Goal: Transaction & Acquisition: Purchase product/service

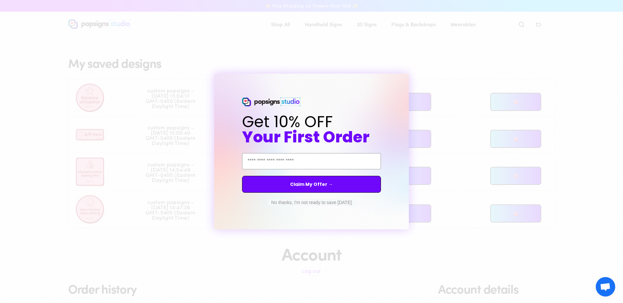
click at [316, 205] on button "No thanks, I'm not ready to save [DATE]" at bounding box center [311, 202] width 87 height 6
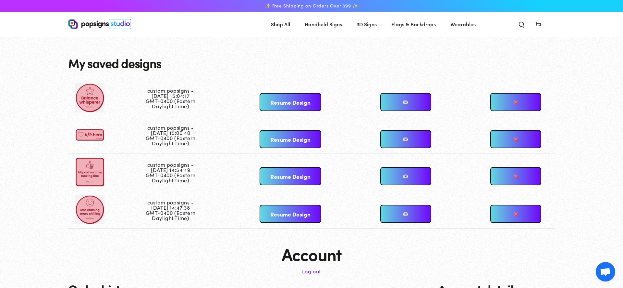
click at [285, 106] on link "Resume Design" at bounding box center [291, 102] width 62 height 18
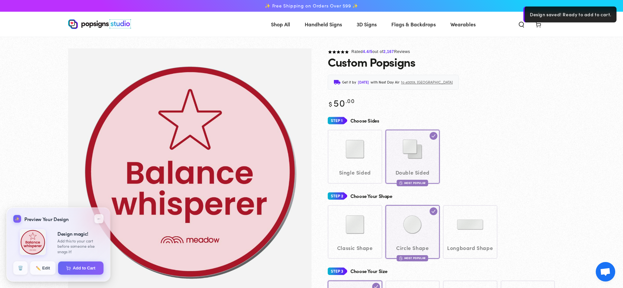
click at [155, 78] on img "Gallery Viewer" at bounding box center [190, 171] width 219 height 219
click at [36, 261] on button "✏️ Edit" at bounding box center [43, 268] width 26 height 14
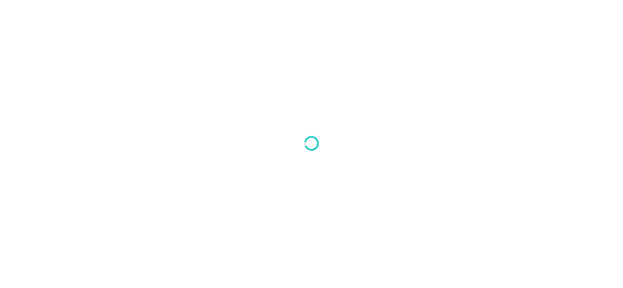
type textarea "An ancient tree with a door leading to a magical world"
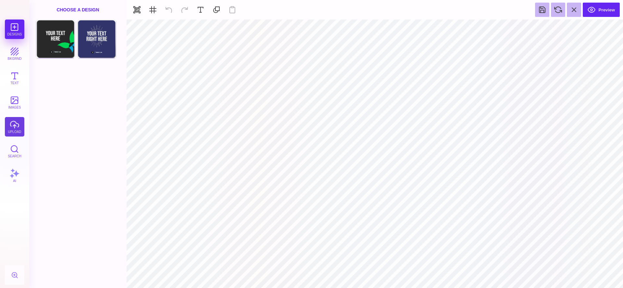
click at [18, 121] on button "upload" at bounding box center [14, 126] width 19 height 19
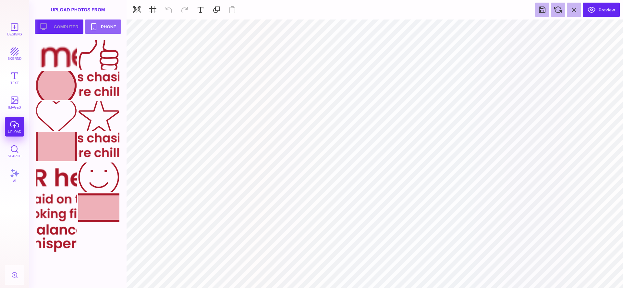
click at [60, 27] on button "Upload your artwork Computer" at bounding box center [59, 26] width 49 height 14
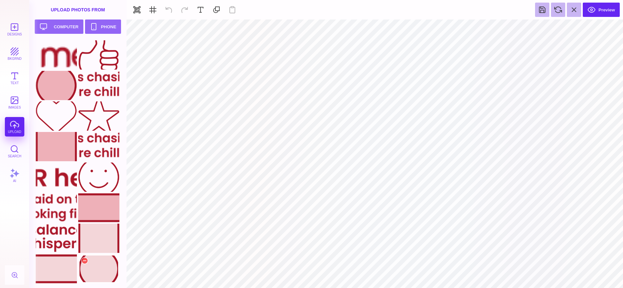
click at [108, 270] on div at bounding box center [98, 268] width 41 height 29
type input "#000000"
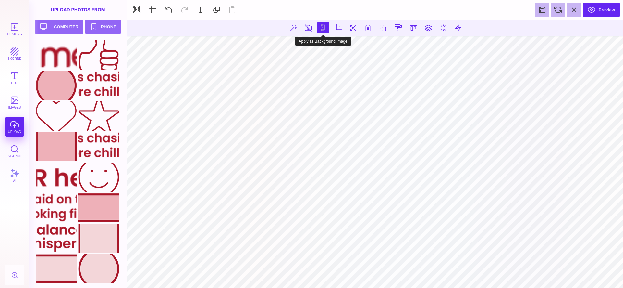
click at [324, 28] on button at bounding box center [324, 28] width 12 height 12
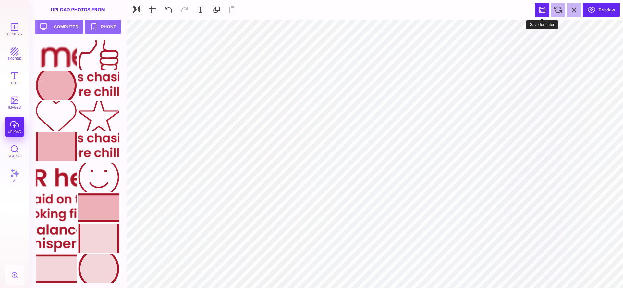
click at [545, 10] on button at bounding box center [542, 10] width 14 height 14
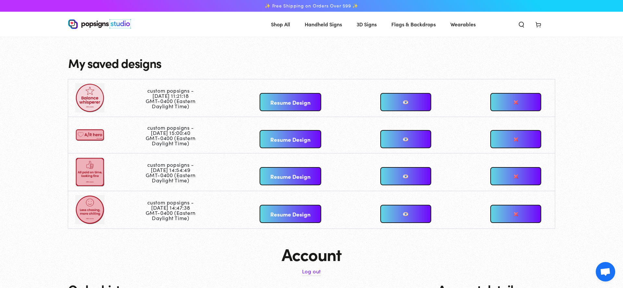
click at [83, 95] on td at bounding box center [106, 98] width 77 height 38
click at [88, 95] on td at bounding box center [106, 98] width 77 height 38
click at [294, 99] on link "Resume Design" at bounding box center [291, 102] width 62 height 18
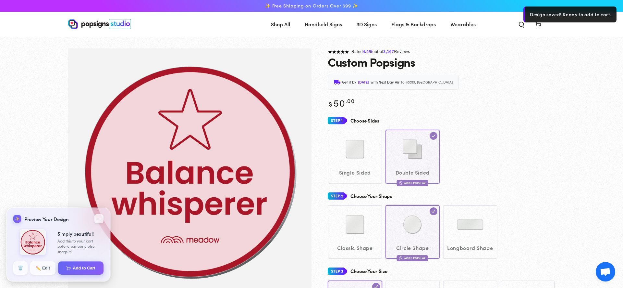
click at [177, 129] on img "Gallery Viewer" at bounding box center [190, 171] width 219 height 219
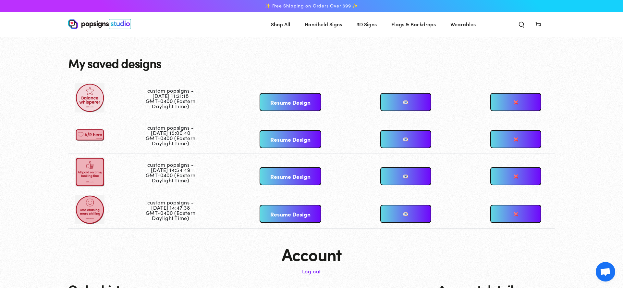
click at [280, 137] on link "Resume Design" at bounding box center [291, 139] width 62 height 18
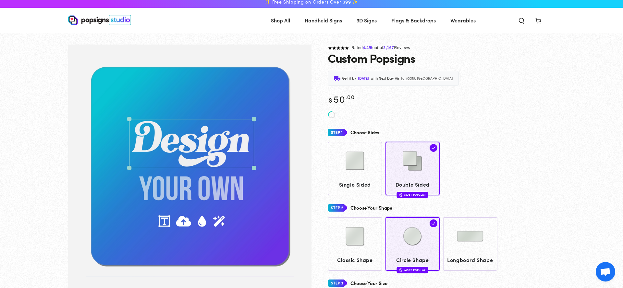
scroll to position [5, 0]
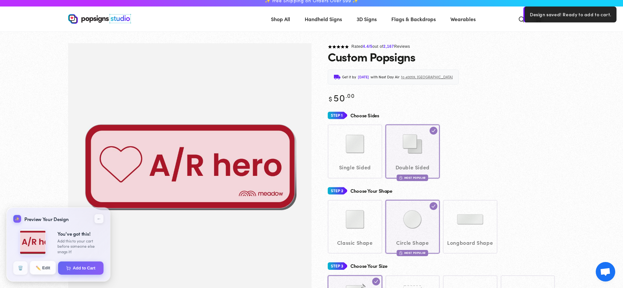
click at [47, 271] on button "✏️ Edit" at bounding box center [43, 268] width 26 height 14
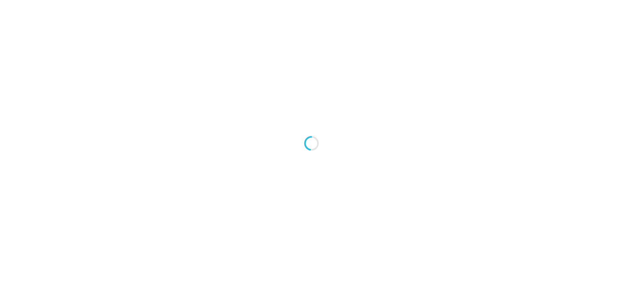
type textarea "An ancient tree with a door leading to a magical world"
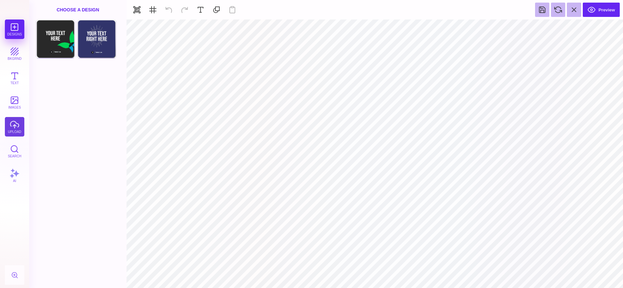
click at [17, 122] on button "upload" at bounding box center [14, 126] width 19 height 19
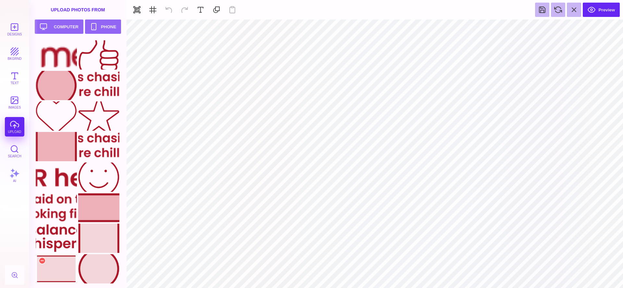
click at [63, 272] on div at bounding box center [56, 268] width 41 height 29
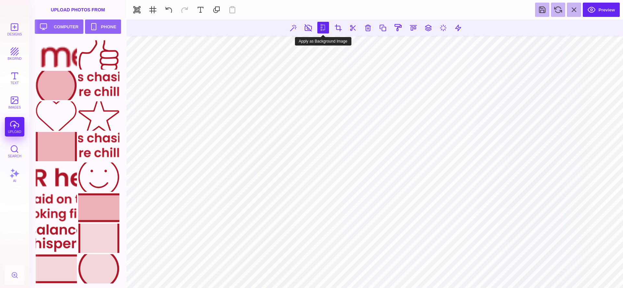
click at [319, 31] on button at bounding box center [324, 28] width 12 height 12
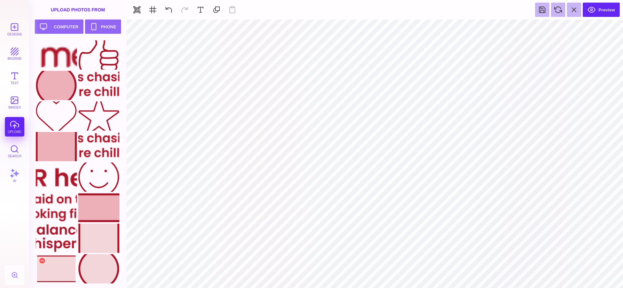
click at [60, 270] on div at bounding box center [56, 268] width 41 height 29
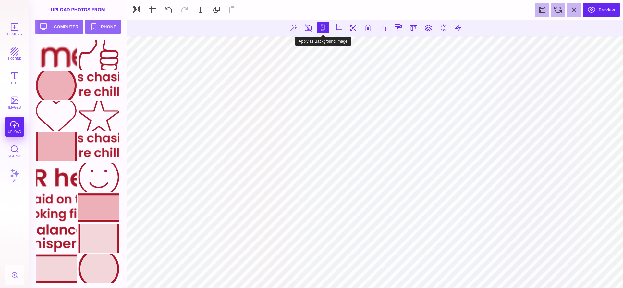
click at [323, 27] on button at bounding box center [324, 28] width 12 height 12
click at [99, 270] on div at bounding box center [98, 268] width 41 height 29
click at [323, 25] on button at bounding box center [324, 28] width 12 height 12
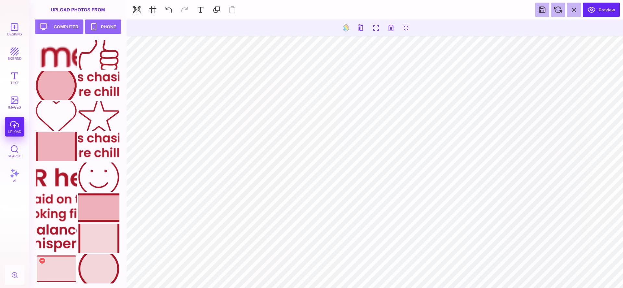
click at [55, 261] on div at bounding box center [56, 268] width 41 height 29
type input "#000000"
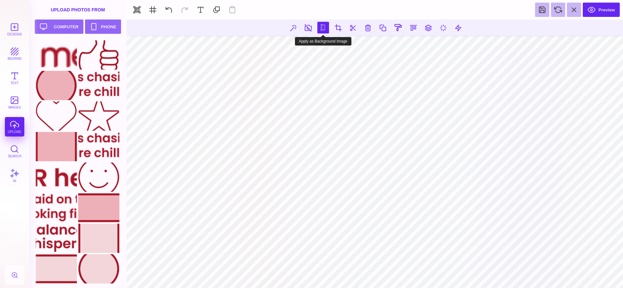
click at [323, 30] on button at bounding box center [324, 28] width 12 height 12
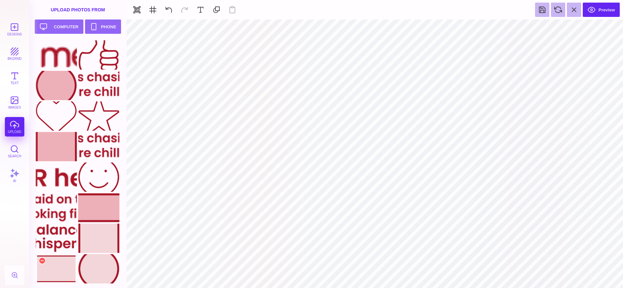
click at [59, 275] on div at bounding box center [56, 268] width 41 height 29
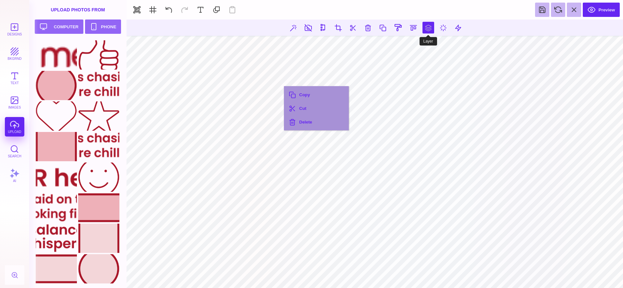
click at [427, 27] on button at bounding box center [429, 28] width 12 height 12
click at [423, 48] on button at bounding box center [421, 46] width 13 height 13
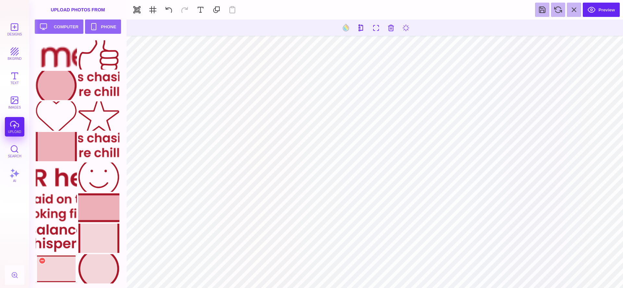
click at [60, 269] on div at bounding box center [56, 268] width 41 height 29
type input "#000000"
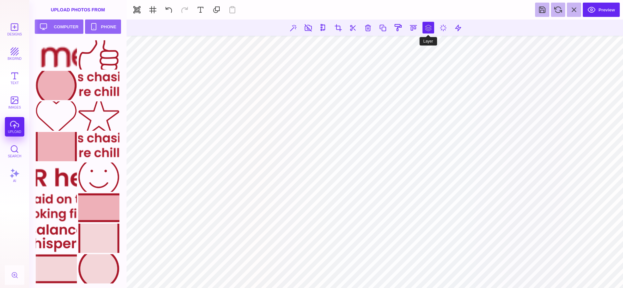
click at [432, 27] on button at bounding box center [429, 28] width 12 height 12
click at [421, 46] on button at bounding box center [421, 46] width 13 height 13
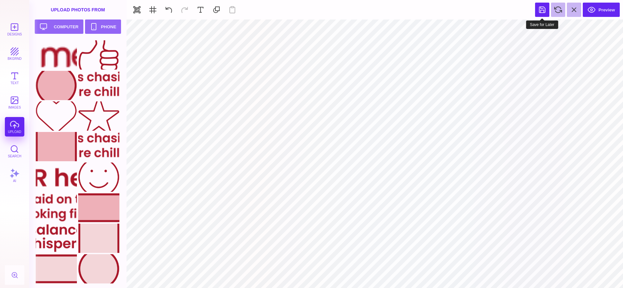
click at [547, 8] on button at bounding box center [542, 10] width 14 height 14
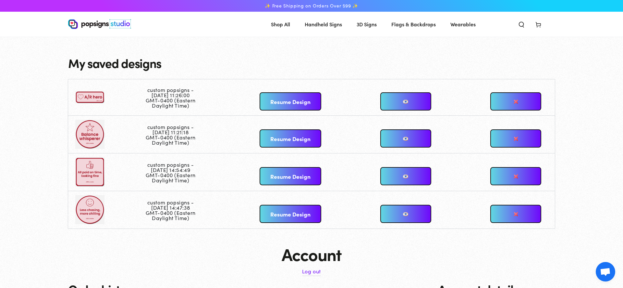
click at [92, 97] on td at bounding box center [106, 97] width 77 height 36
click at [426, 100] on link at bounding box center [406, 101] width 51 height 18
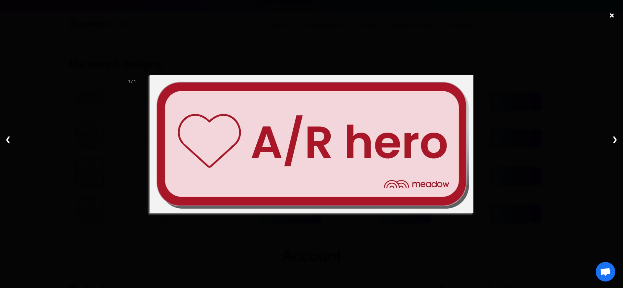
click at [270, 113] on img at bounding box center [312, 144] width 324 height 138
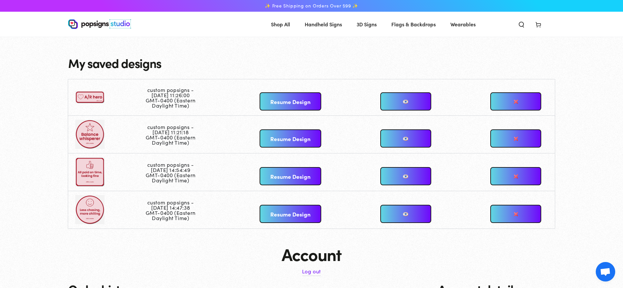
click at [307, 96] on link "Resume Design" at bounding box center [291, 101] width 62 height 18
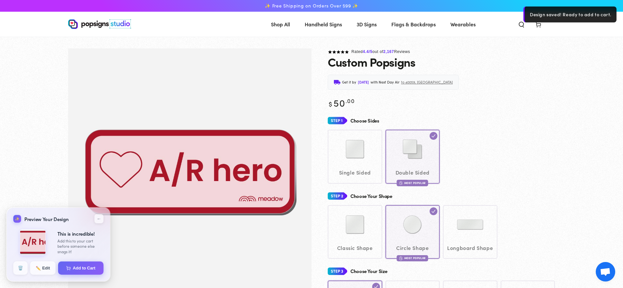
click at [182, 173] on img "Gallery Viewer" at bounding box center [190, 172] width 219 height 94
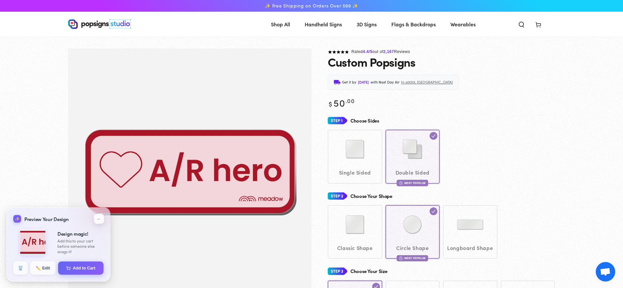
click at [100, 218] on button "←" at bounding box center [99, 218] width 11 height 11
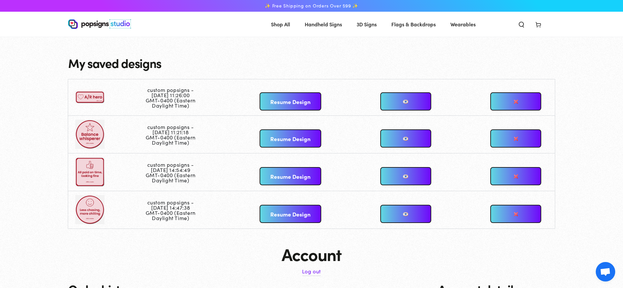
click at [271, 179] on link "Resume Design" at bounding box center [291, 176] width 62 height 18
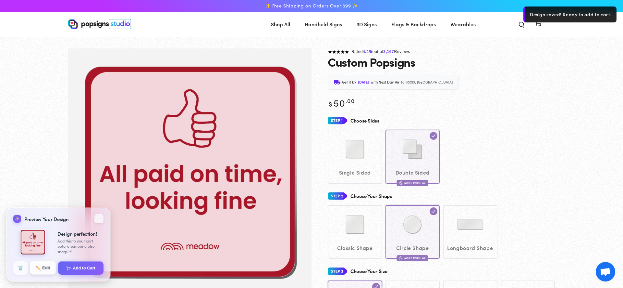
click at [52, 264] on button "✏️ Edit" at bounding box center [43, 268] width 26 height 14
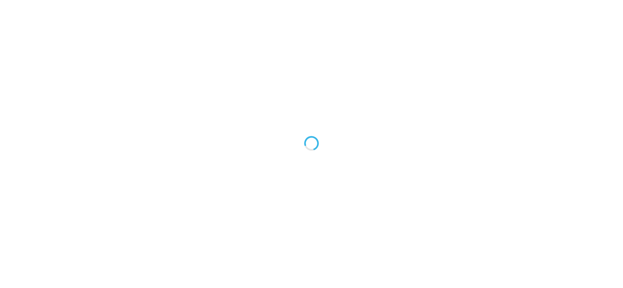
type textarea "An ancient tree with a door leading to a magical world"
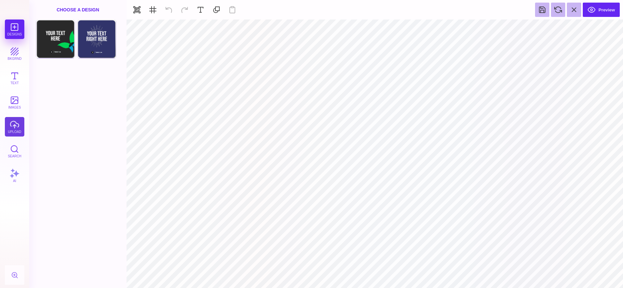
click at [14, 129] on button "upload" at bounding box center [14, 126] width 19 height 19
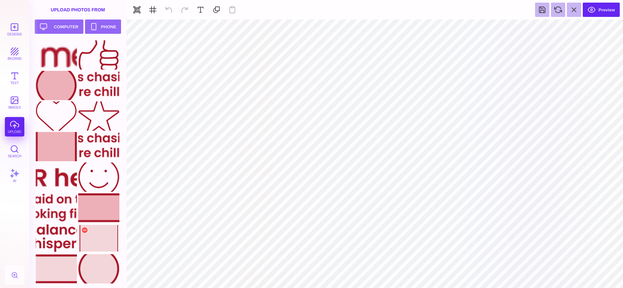
click at [94, 237] on div at bounding box center [98, 237] width 41 height 29
type input "#000000"
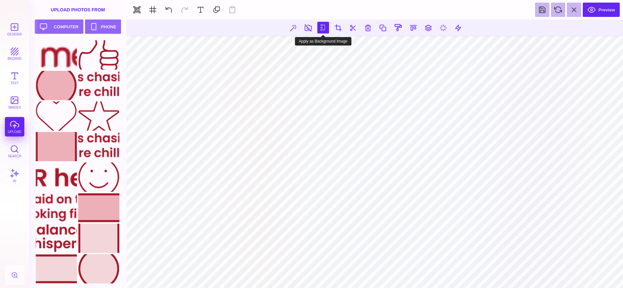
click at [324, 27] on button at bounding box center [324, 28] width 12 height 12
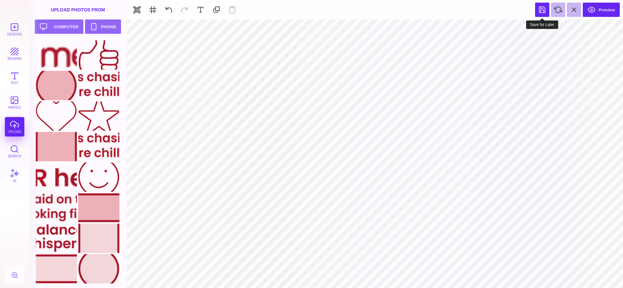
click at [547, 15] on button at bounding box center [542, 10] width 14 height 14
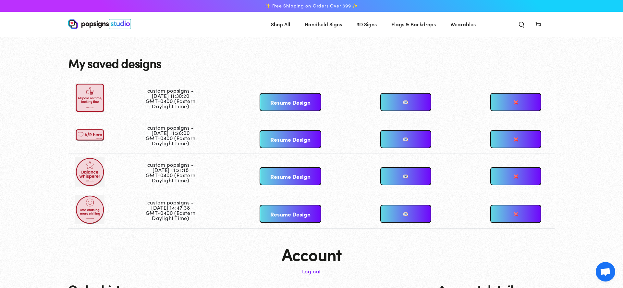
click at [87, 101] on td at bounding box center [106, 98] width 77 height 38
click at [274, 101] on link "Resume Design" at bounding box center [291, 102] width 62 height 18
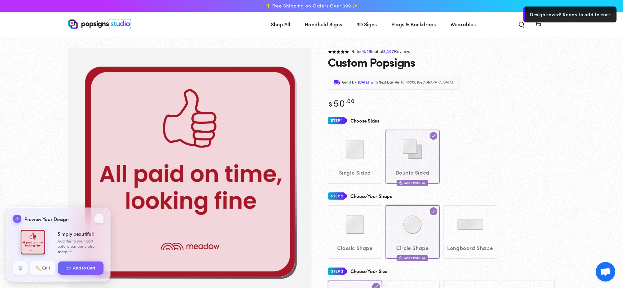
click at [196, 102] on img "Gallery Viewer" at bounding box center [190, 171] width 219 height 219
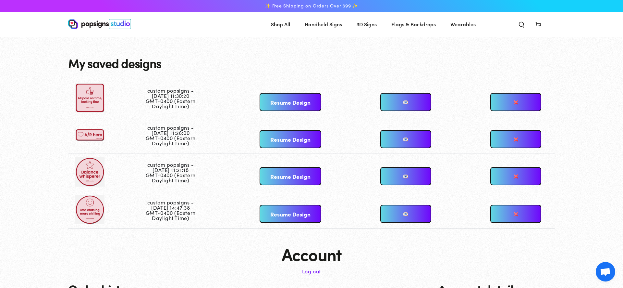
click at [270, 217] on link "Resume Design" at bounding box center [291, 214] width 62 height 18
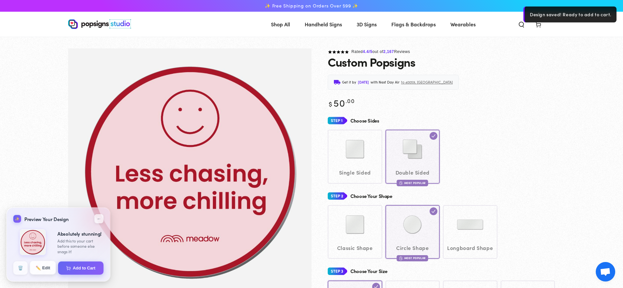
click at [48, 269] on button "✏️ Edit" at bounding box center [43, 268] width 26 height 14
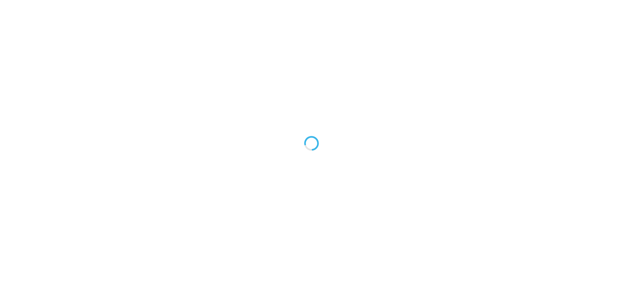
type textarea "An ancient tree with a door leading to a magical world"
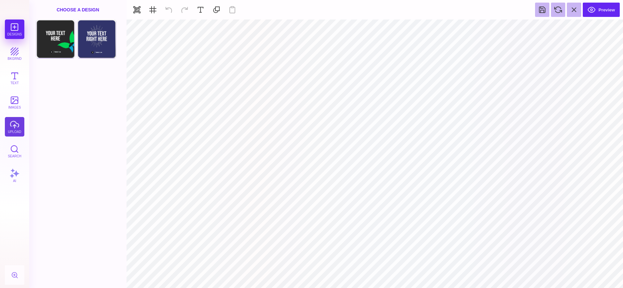
click at [13, 127] on button "upload" at bounding box center [14, 126] width 19 height 19
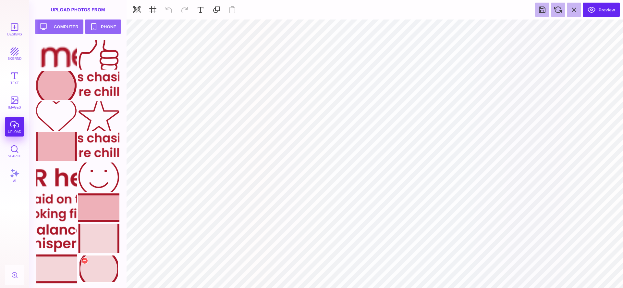
click at [90, 270] on div at bounding box center [98, 268] width 41 height 29
type input "#000000"
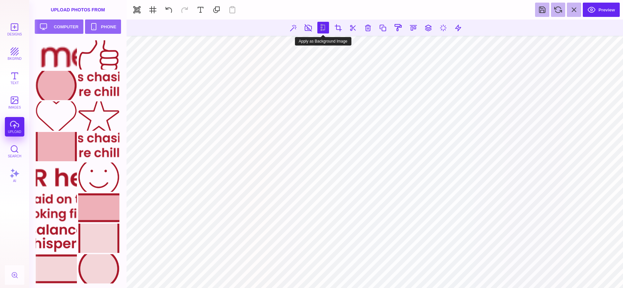
click at [322, 27] on button at bounding box center [324, 28] width 12 height 12
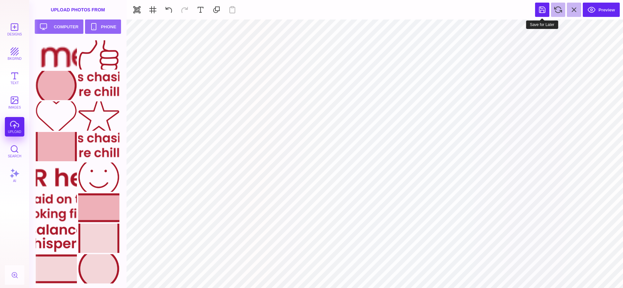
click at [541, 11] on button at bounding box center [542, 10] width 14 height 14
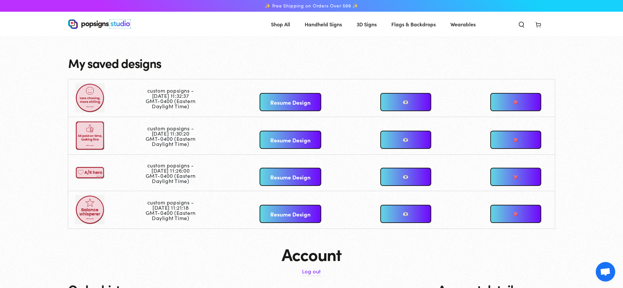
click at [317, 219] on link "Resume Design" at bounding box center [291, 214] width 62 height 18
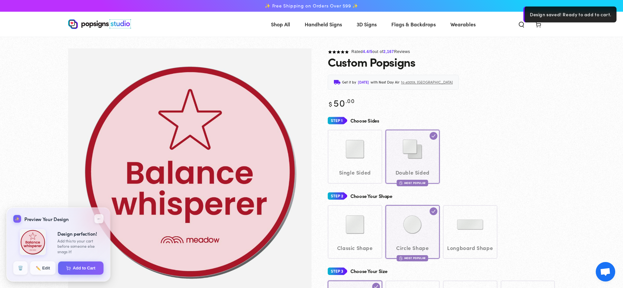
click at [173, 148] on img "Gallery Viewer" at bounding box center [190, 171] width 219 height 219
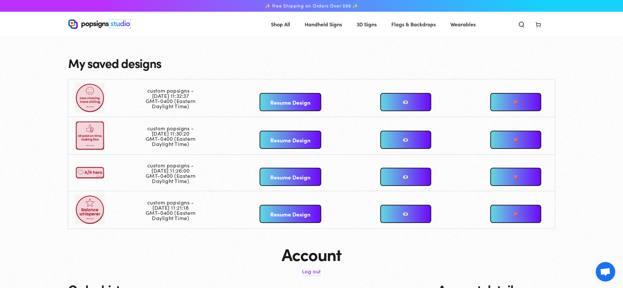
click at [283, 101] on link "Resume Design" at bounding box center [291, 102] width 62 height 18
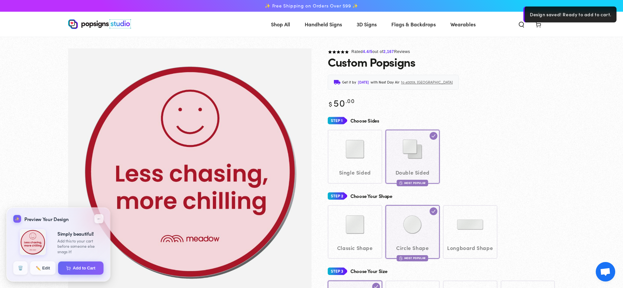
click at [182, 122] on img "Gallery Viewer" at bounding box center [190, 171] width 219 height 219
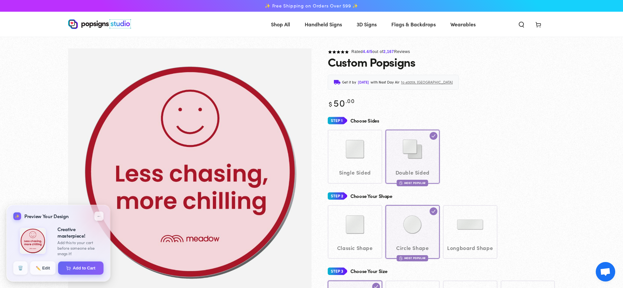
click at [100, 23] on img at bounding box center [99, 24] width 63 height 10
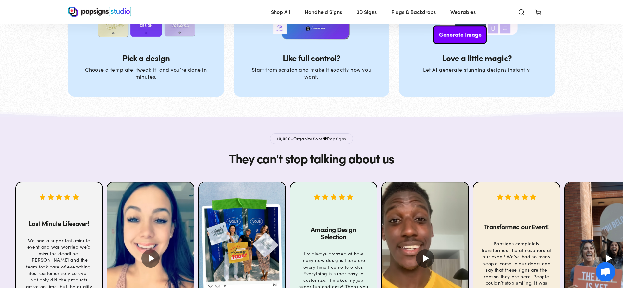
scroll to position [2109, 0]
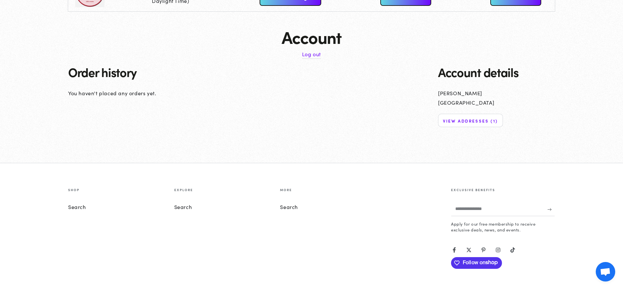
scroll to position [229, 0]
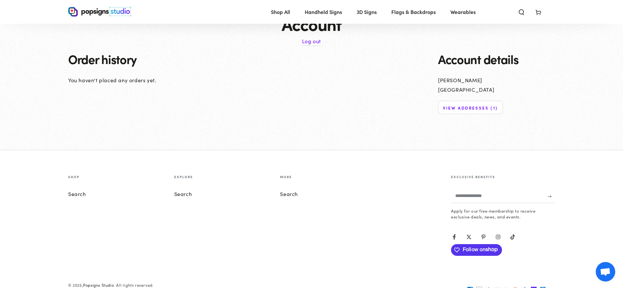
click at [307, 44] on link "Log out" at bounding box center [311, 40] width 19 height 9
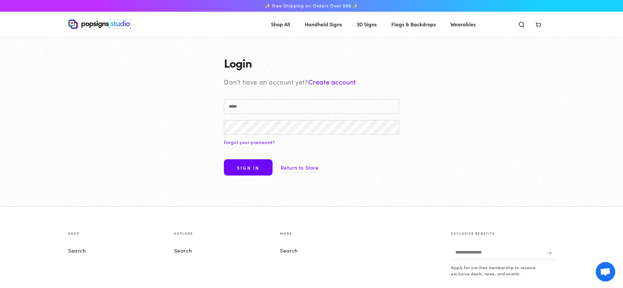
type input "**********"
click at [253, 167] on button "Sign in" at bounding box center [248, 167] width 49 height 16
